Goal: Communication & Community: Answer question/provide support

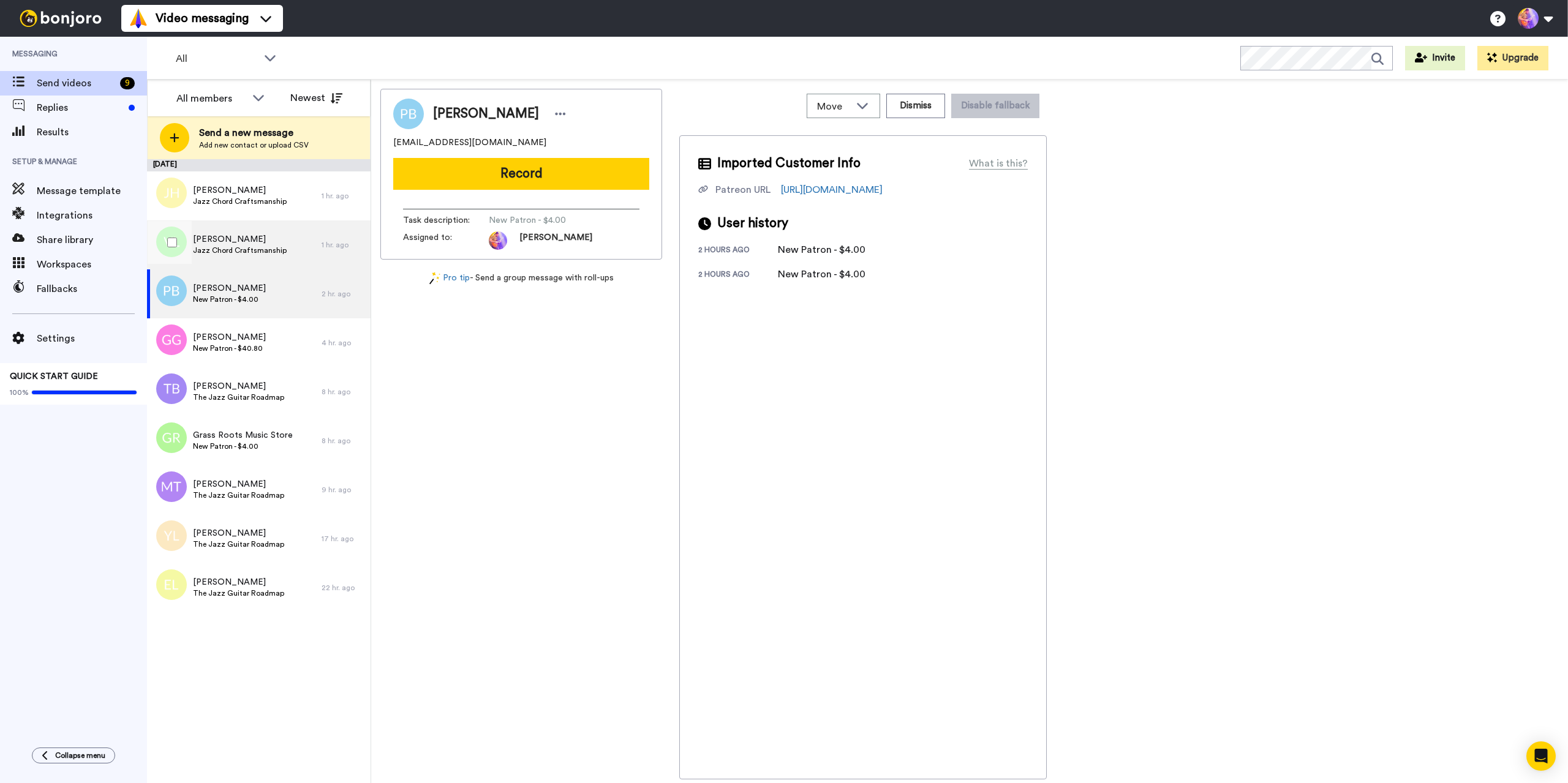
click at [260, 244] on span "[PERSON_NAME]" at bounding box center [239, 239] width 94 height 12
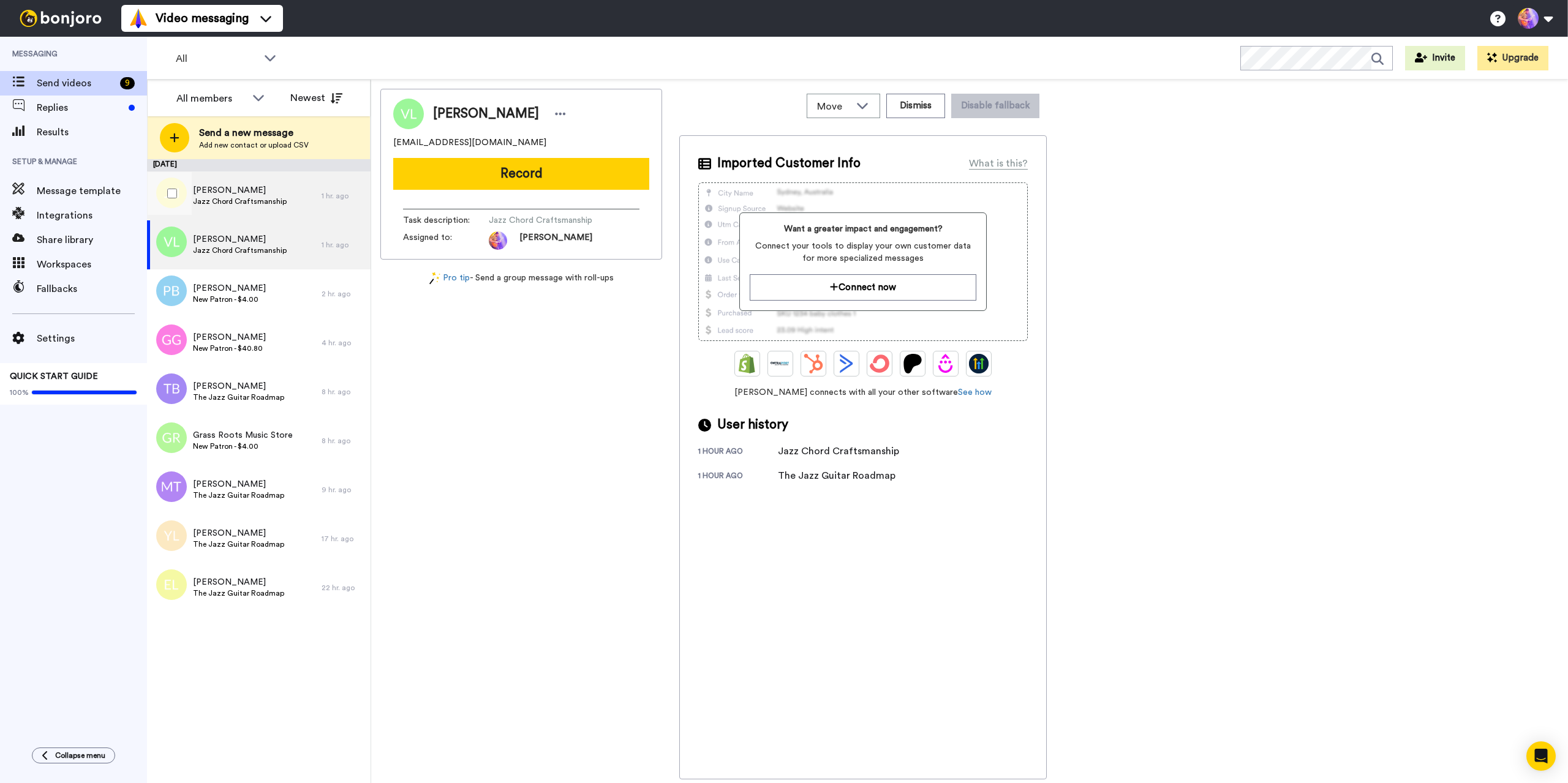
click at [258, 209] on div "Justin Herz Jazz Chord Craftsmanship" at bounding box center [235, 196] width 175 height 49
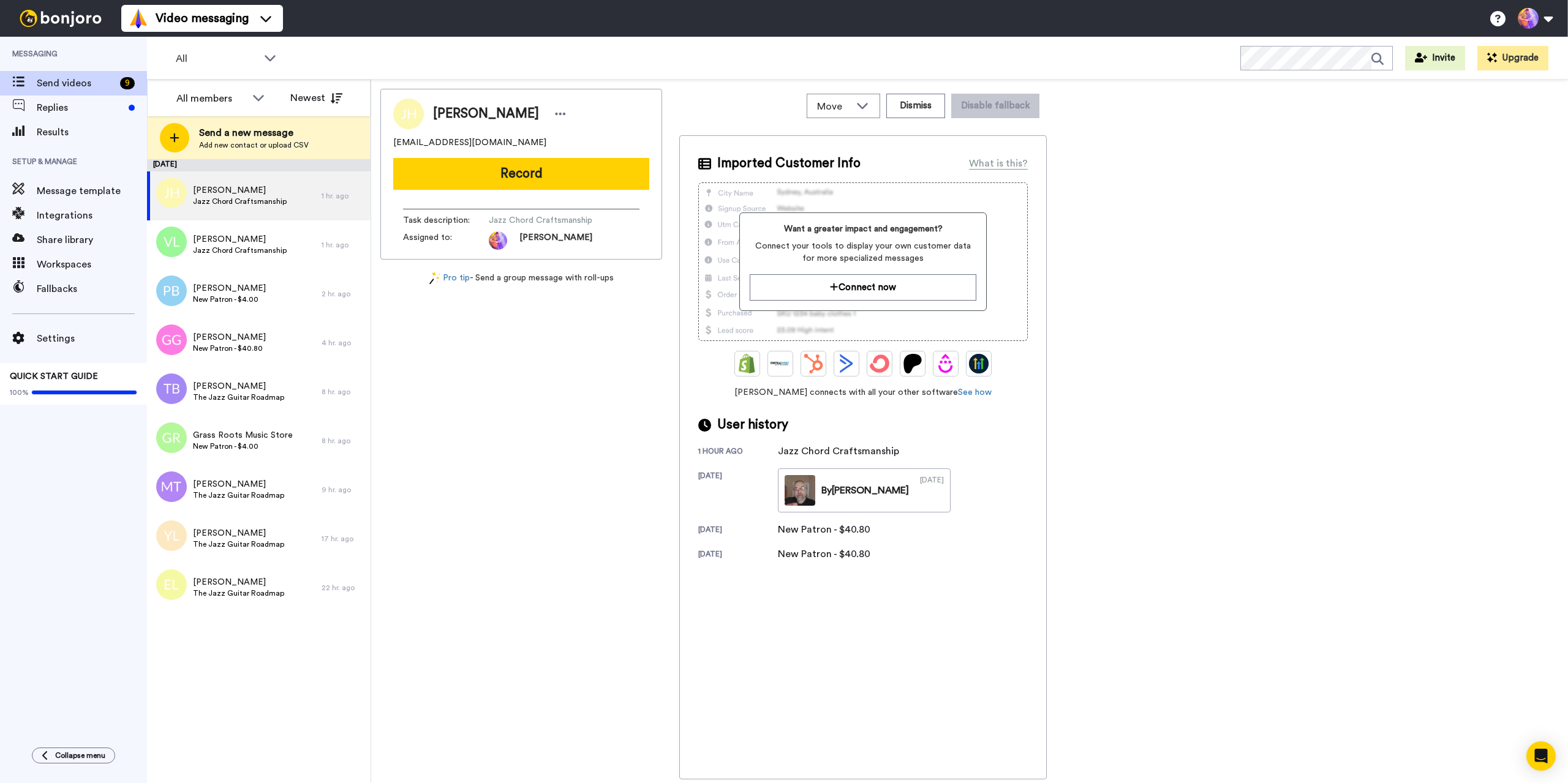
click at [539, 624] on div "Justin Herz justinherz70@gmail.com Record Task description : Jazz Chord Craftsm…" at bounding box center [521, 434] width 282 height 691
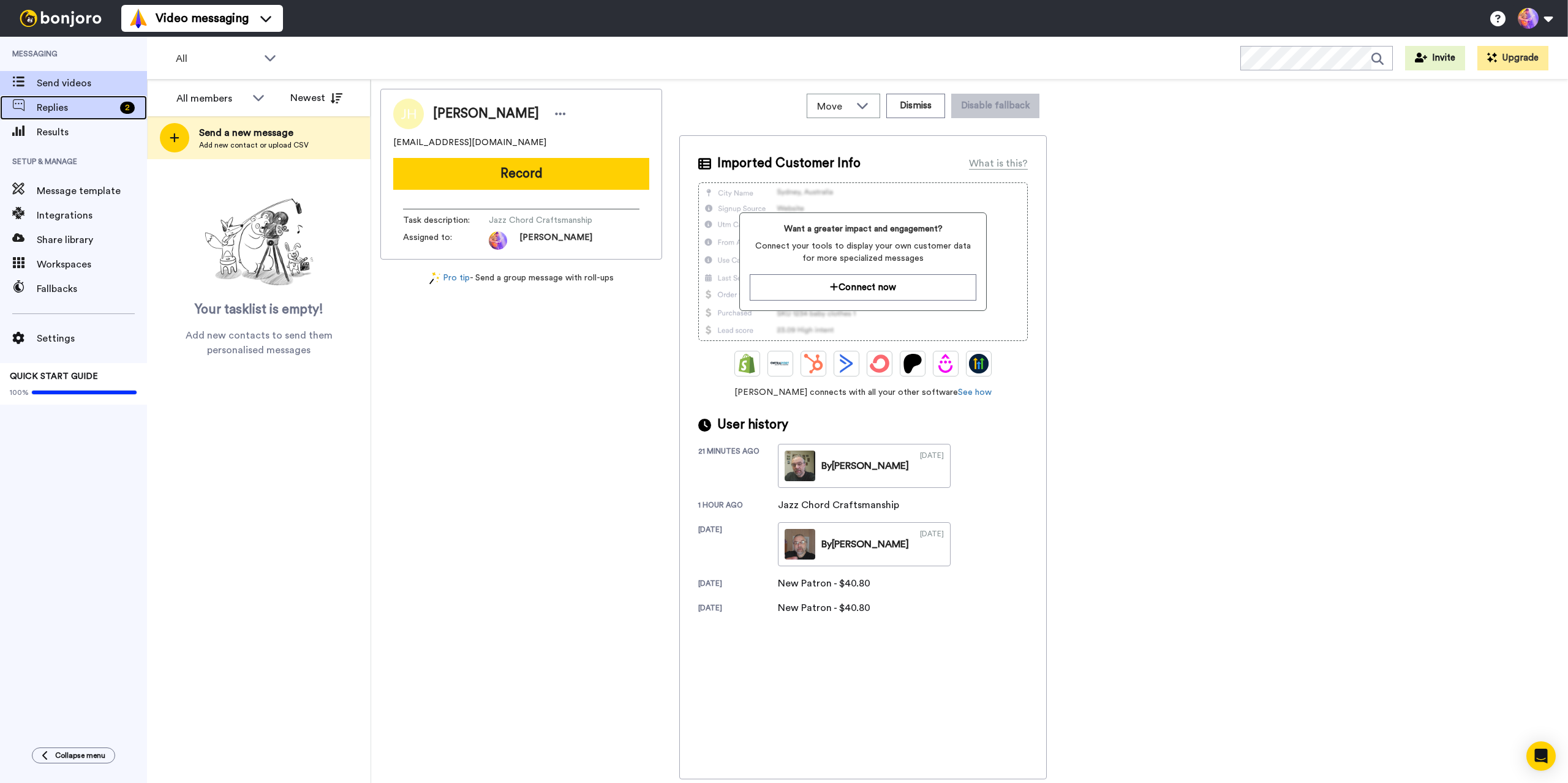
click at [63, 107] on span "Replies" at bounding box center [75, 108] width 78 height 15
